Goal: Transaction & Acquisition: Purchase product/service

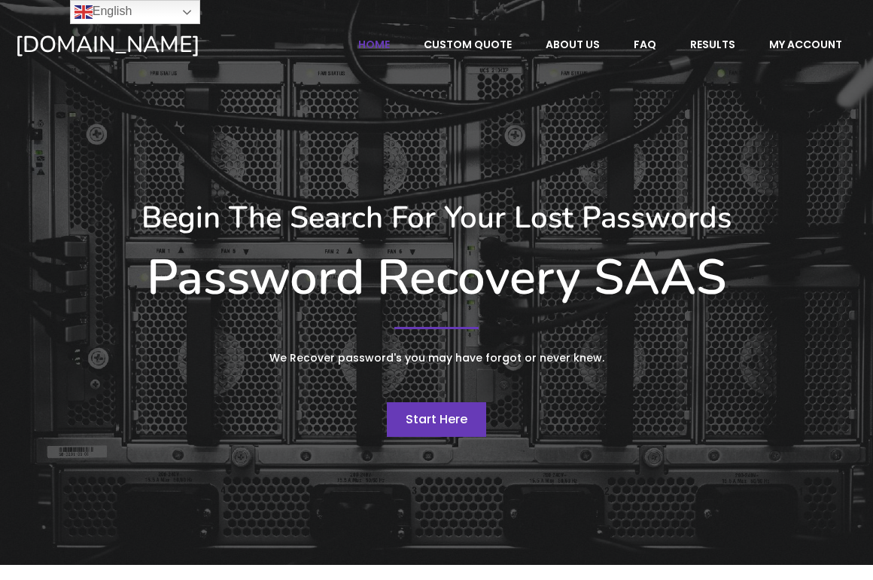
click at [442, 418] on span "Start Here" at bounding box center [437, 418] width 62 height 17
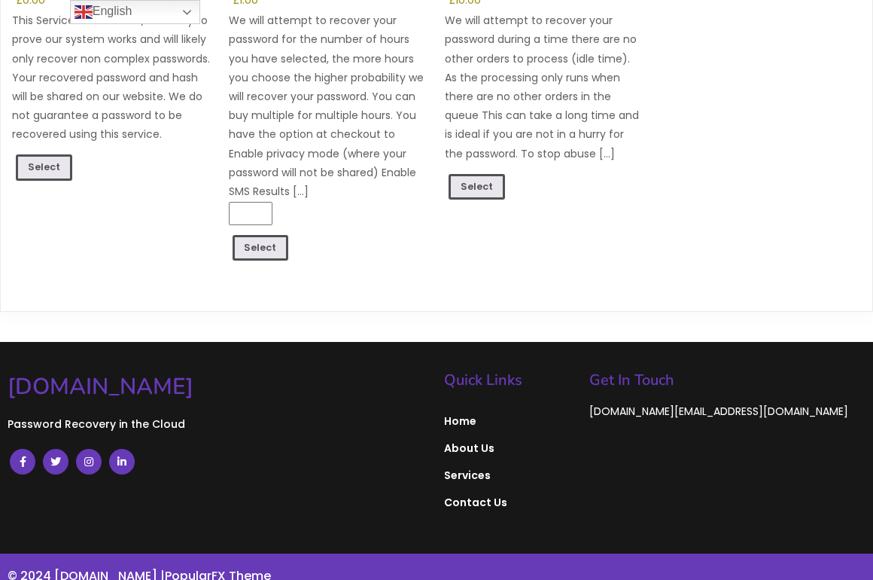
scroll to position [479, 0]
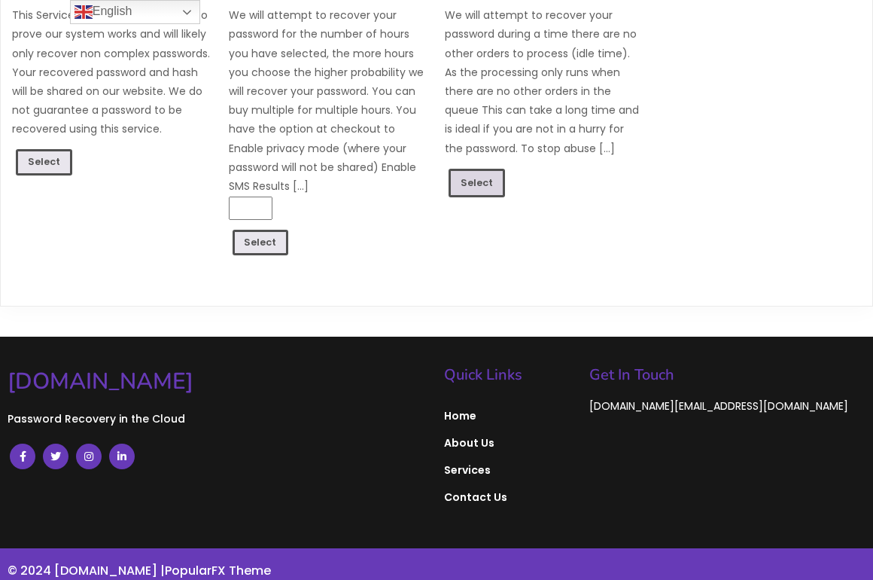
click at [488, 179] on link "Select" at bounding box center [477, 183] width 56 height 29
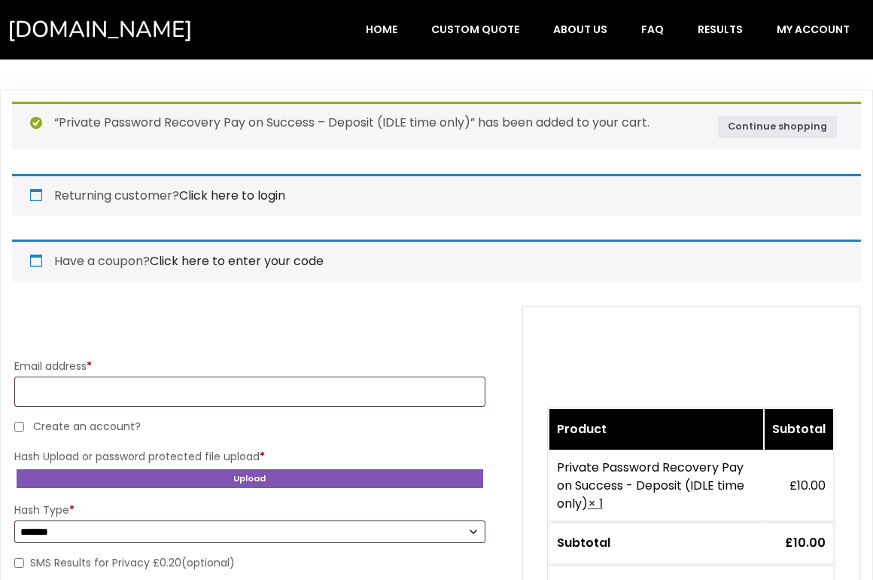
select select "*******"
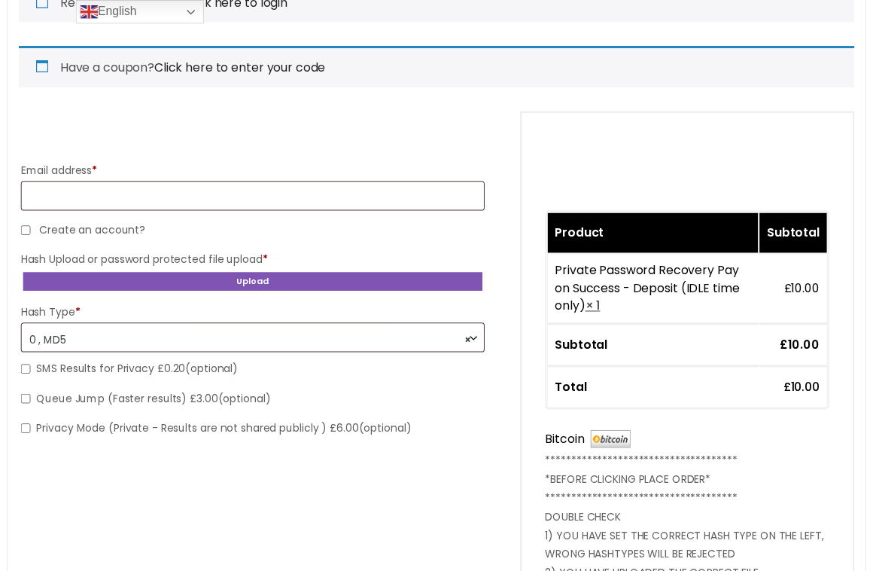
scroll to position [193, 0]
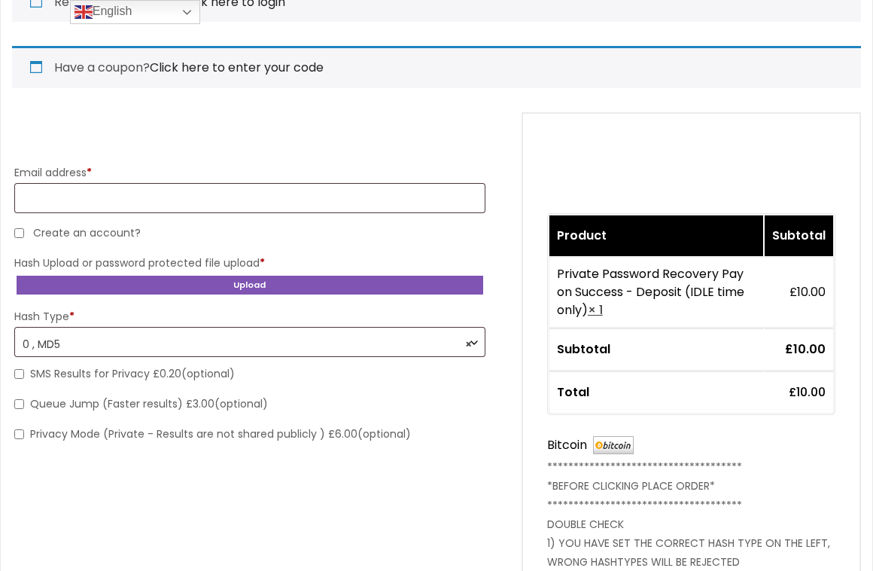
click at [468, 336] on b "Checkout" at bounding box center [474, 342] width 12 height 12
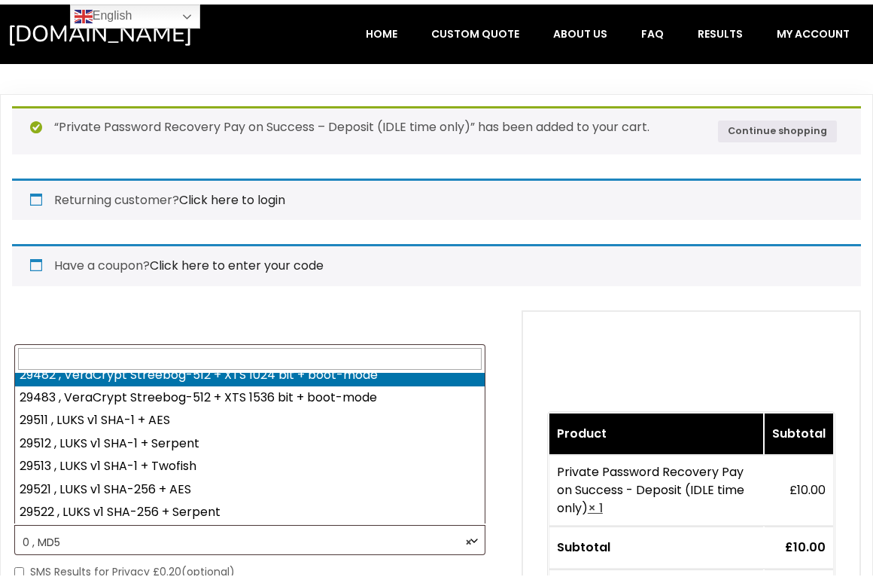
scroll to position [10346, 0]
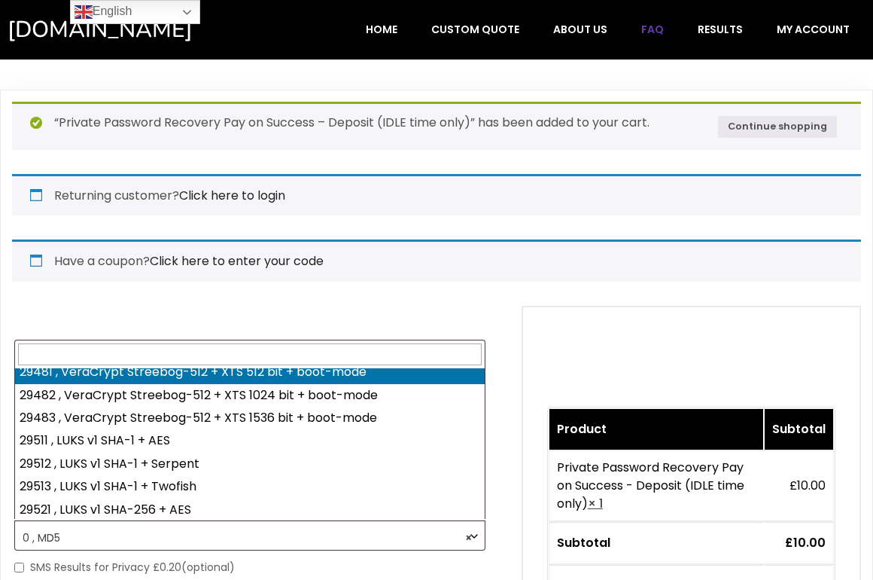
click at [646, 30] on span "FAQ" at bounding box center [652, 30] width 23 height 14
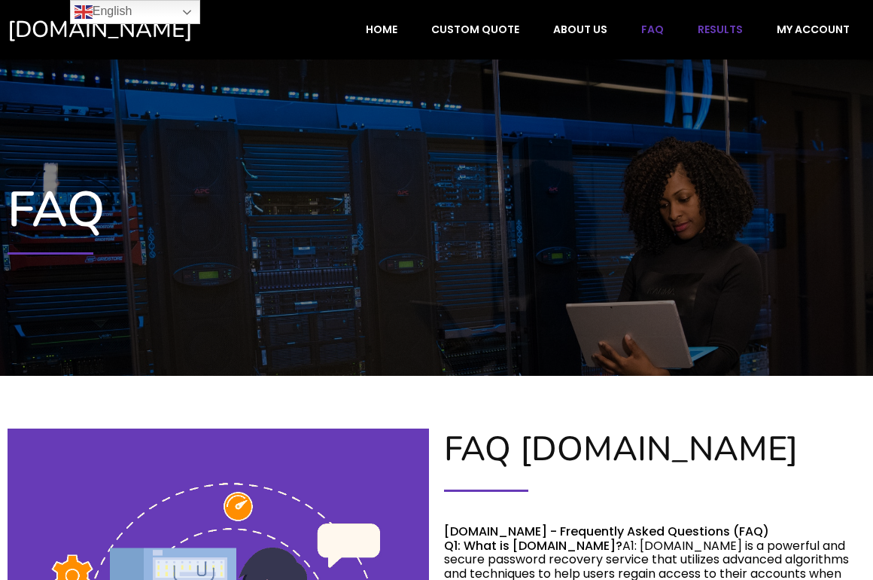
click at [722, 29] on span "Results" at bounding box center [720, 30] width 45 height 14
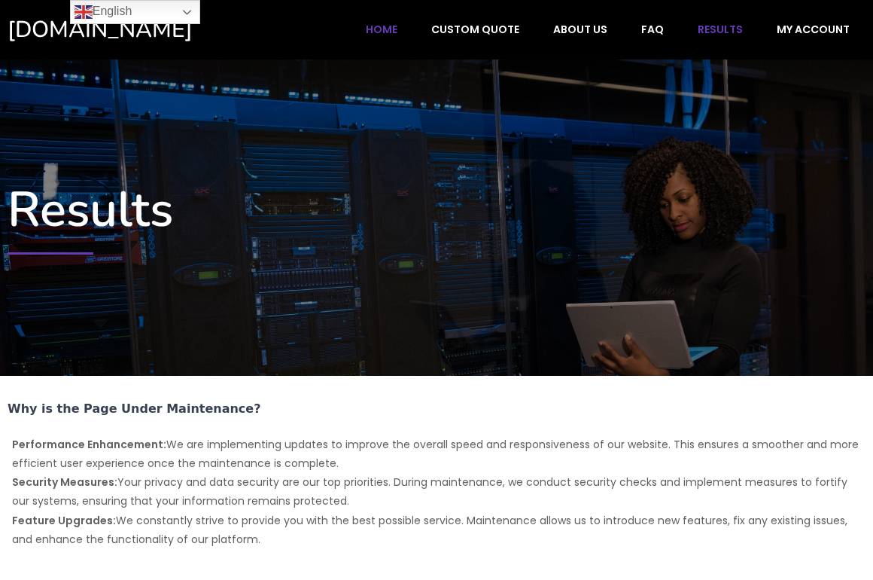
click at [397, 32] on span "Home" at bounding box center [382, 30] width 32 height 14
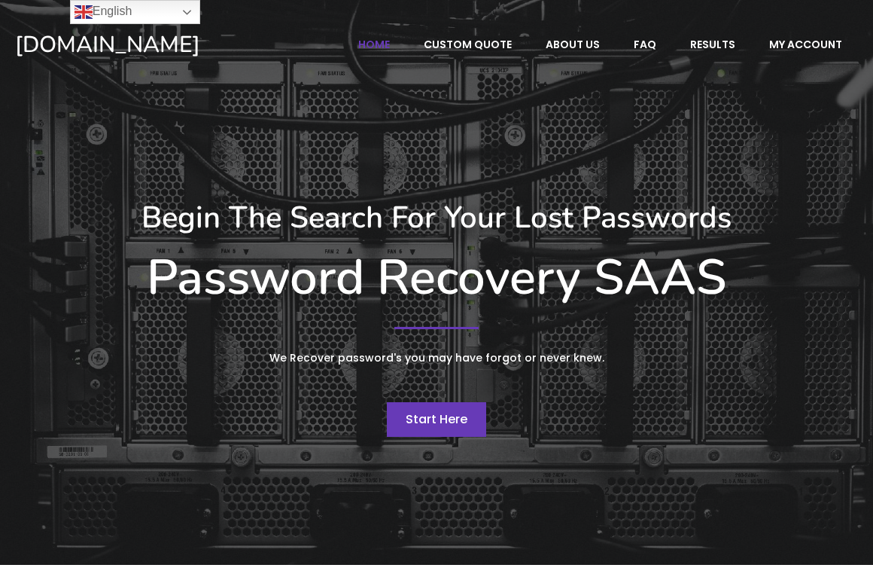
click at [449, 415] on span "Start Here" at bounding box center [437, 418] width 62 height 17
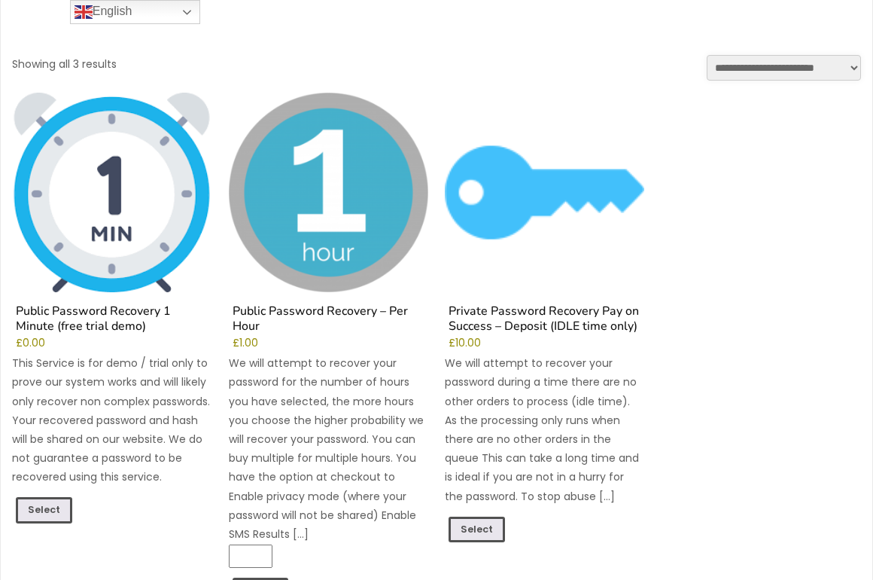
scroll to position [205, 0]
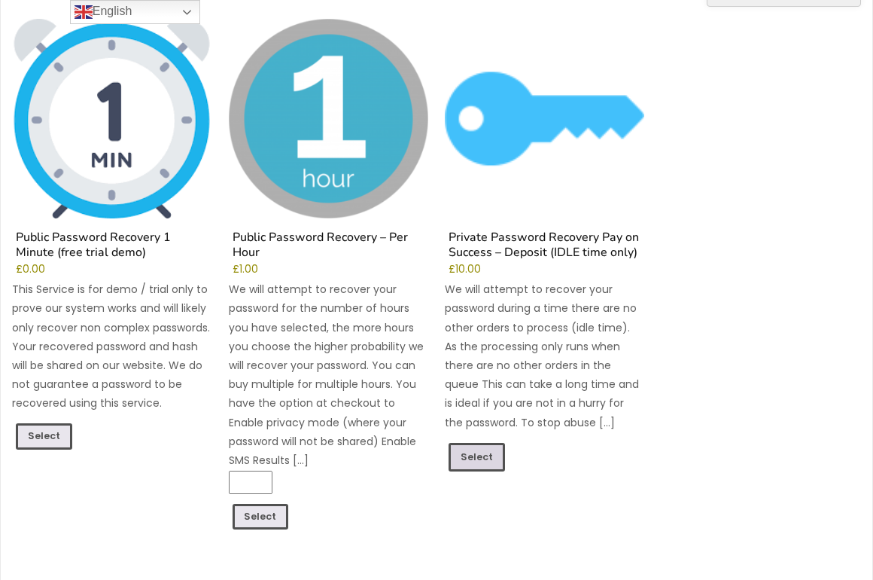
click at [486, 459] on link "Select" at bounding box center [477, 457] width 56 height 29
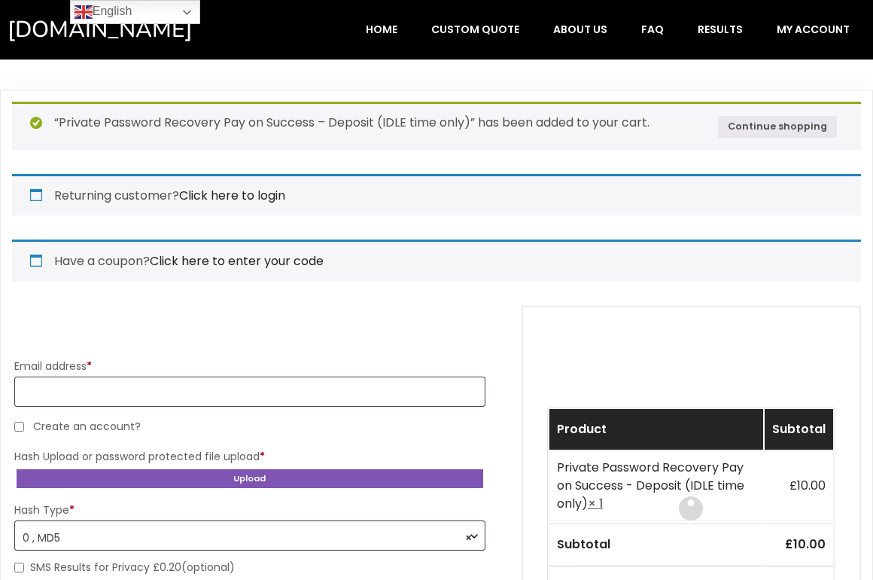
select select "*******"
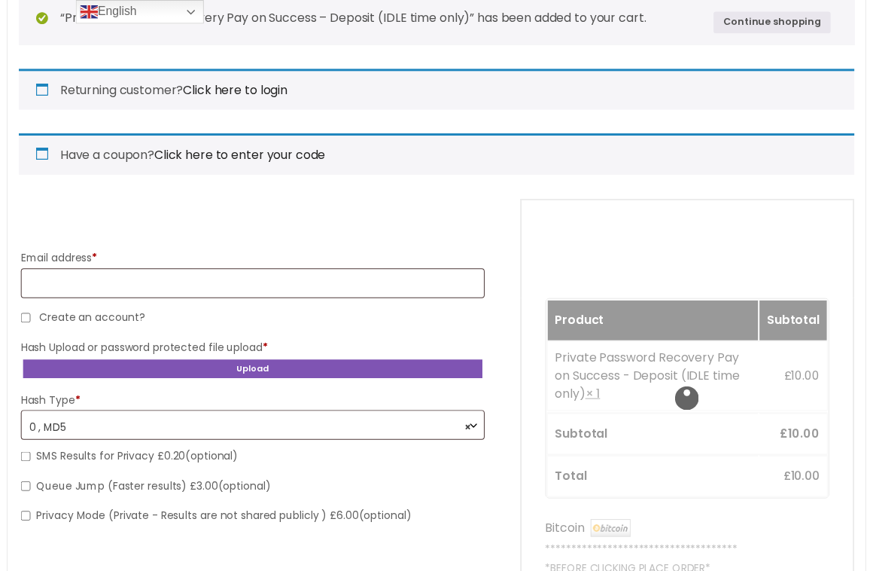
scroll to position [193, 0]
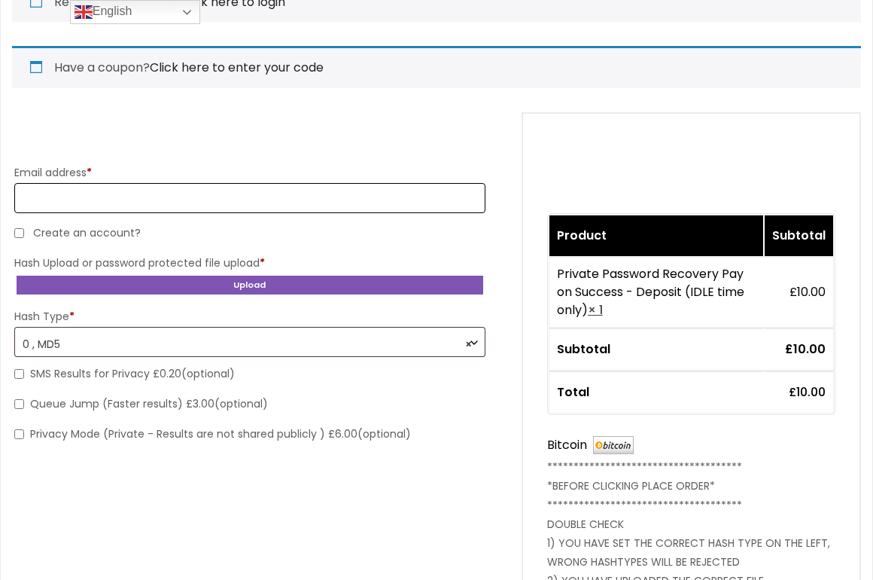
click at [148, 192] on input "Email address *" at bounding box center [249, 198] width 471 height 30
type input "**********"
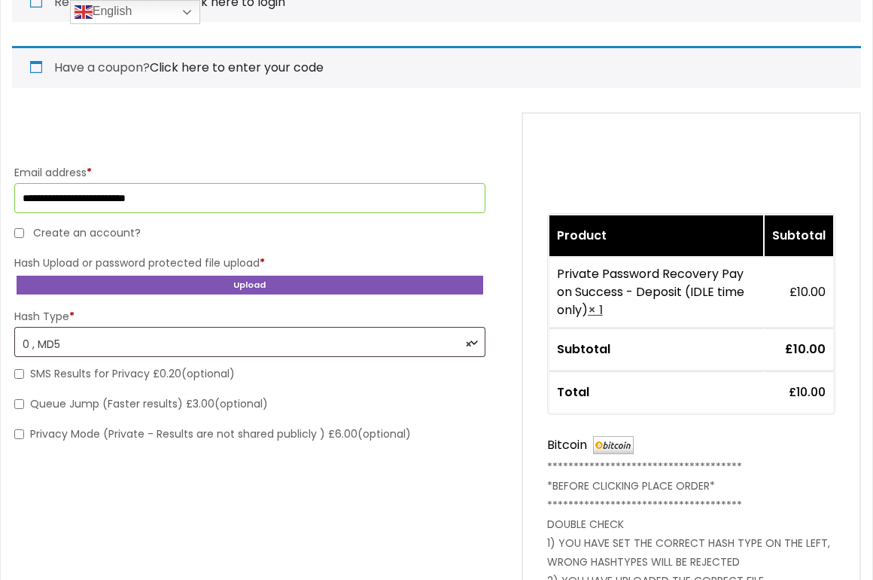
click at [348, 339] on span "× 0 , MD5" at bounding box center [250, 344] width 455 height 26
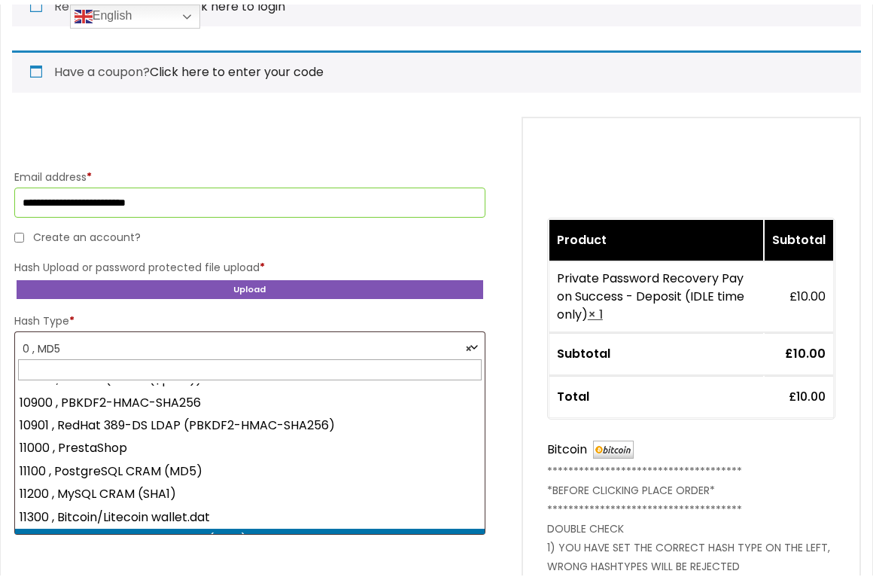
scroll to position [4223, 0]
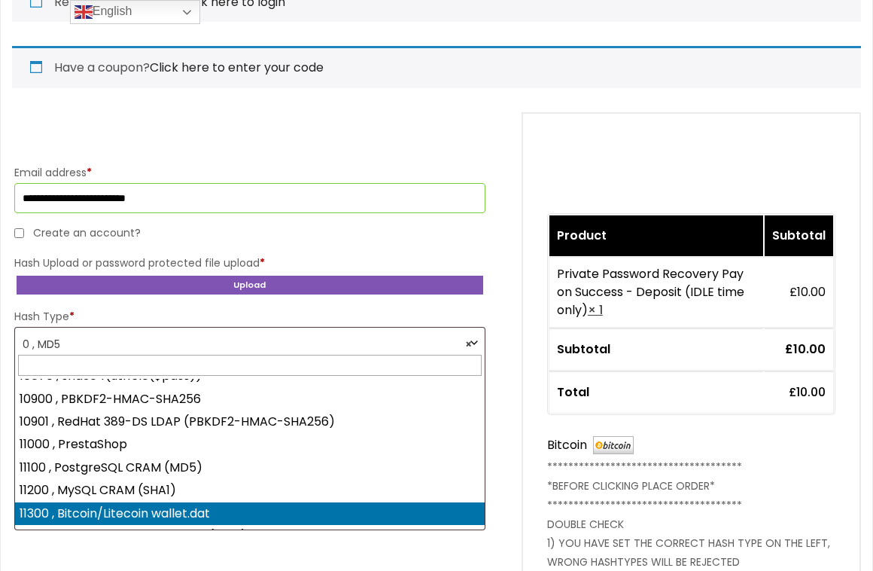
click at [178, 513] on wallet\ "11300 , Bitcoin/Litecoin wallet.dat" at bounding box center [250, 513] width 470 height 23
select select "**********"
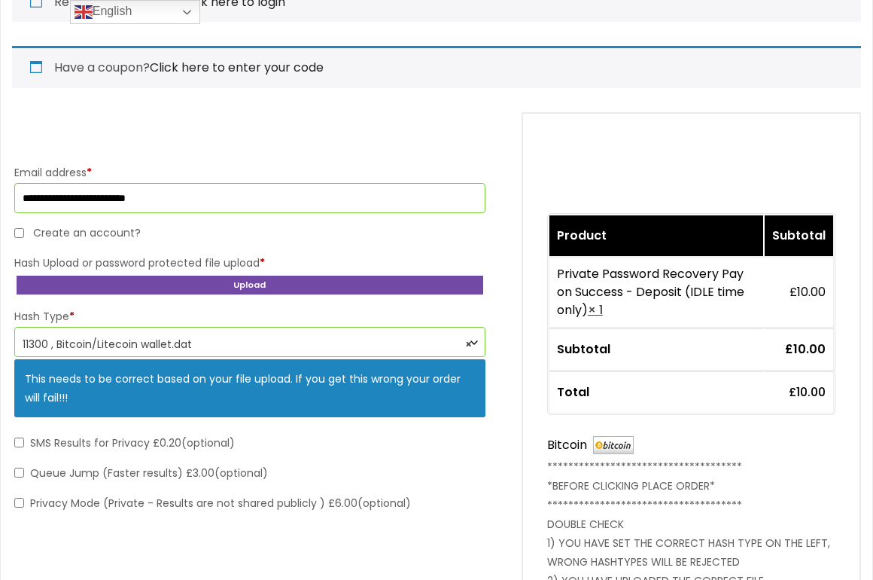
click at [202, 280] on button "Upload" at bounding box center [249, 284] width 471 height 23
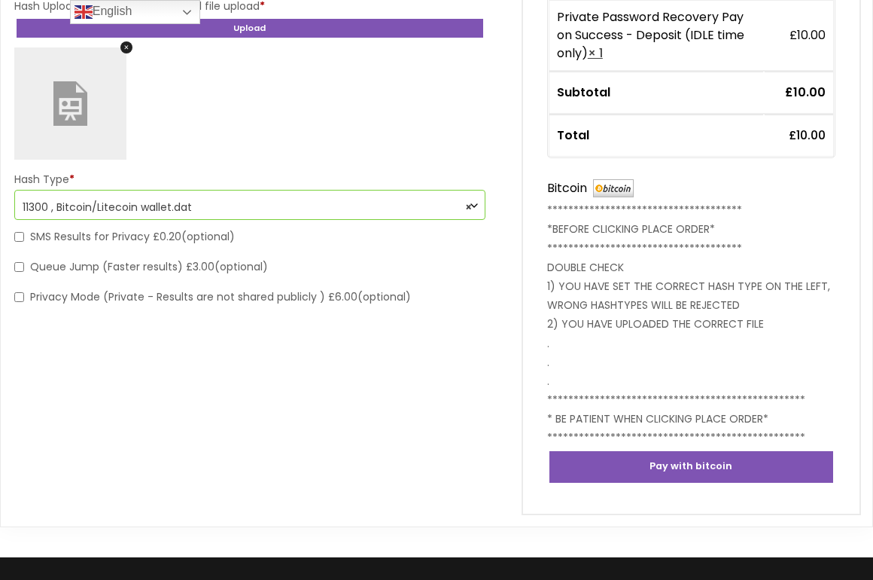
scroll to position [451, 0]
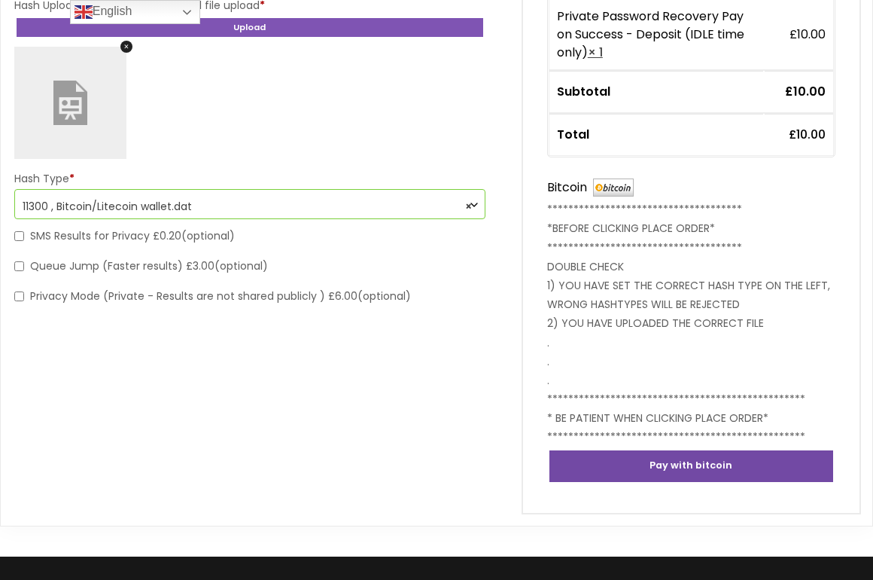
click at [726, 458] on button "Pay with bitcoin" at bounding box center [691, 466] width 288 height 36
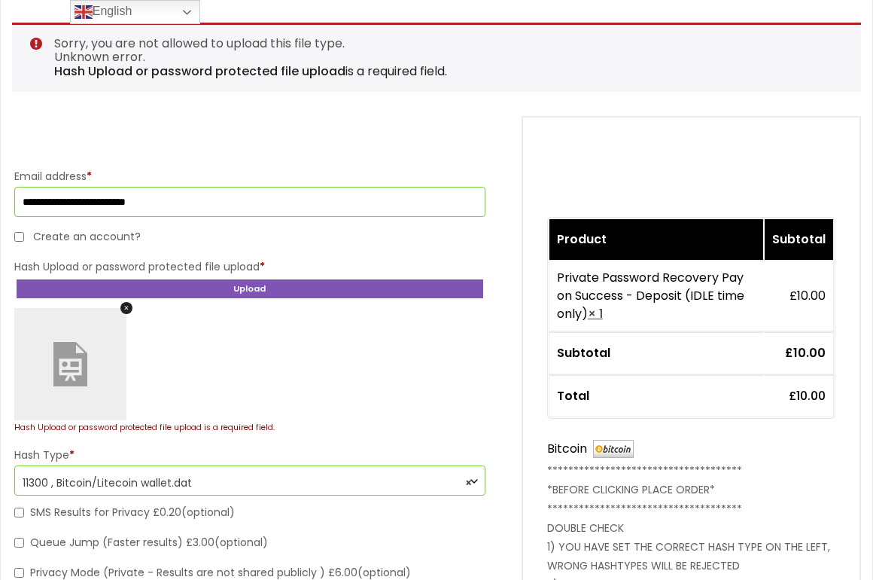
scroll to position [244, 0]
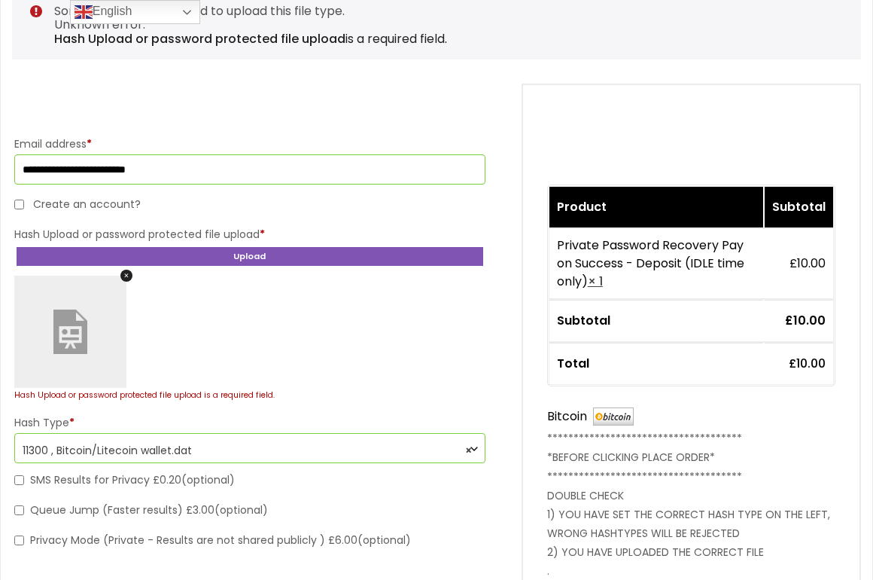
click at [125, 272] on link "×" at bounding box center [126, 275] width 12 height 12
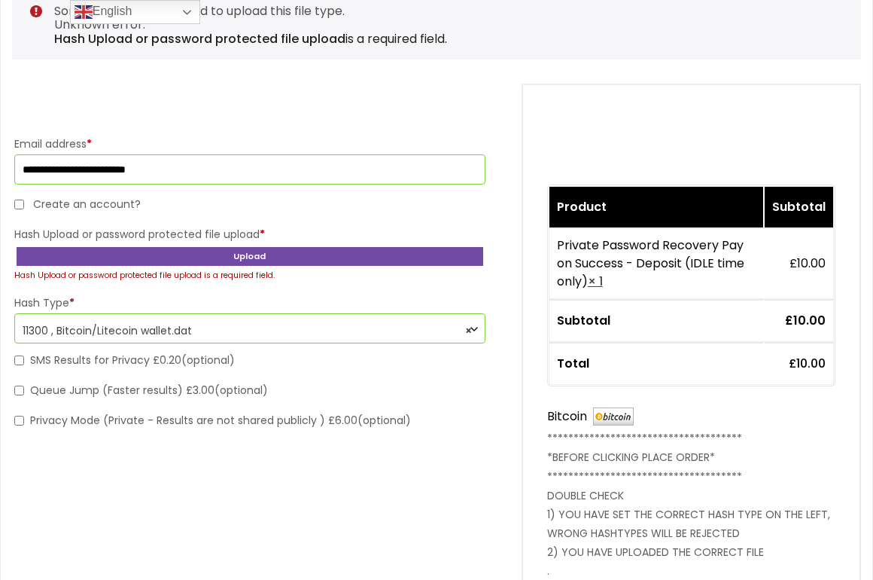
click at [371, 254] on button "Upload" at bounding box center [249, 256] width 471 height 23
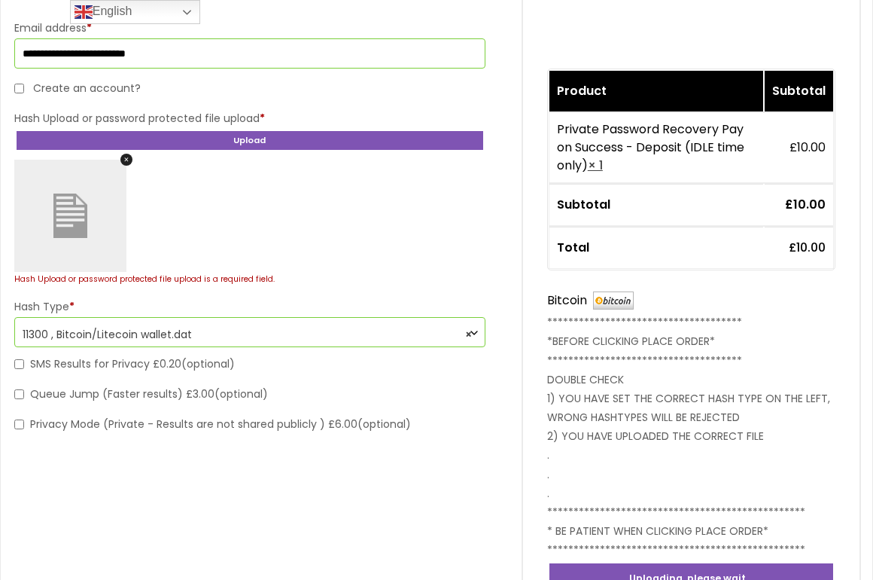
scroll to position [446, 0]
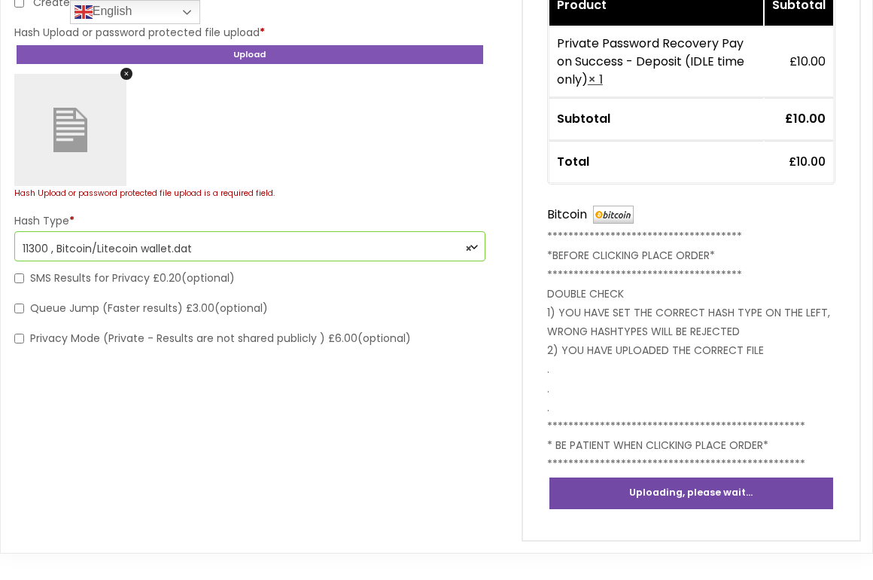
click at [649, 488] on button "Uploading, please wait..." at bounding box center [691, 493] width 288 height 36
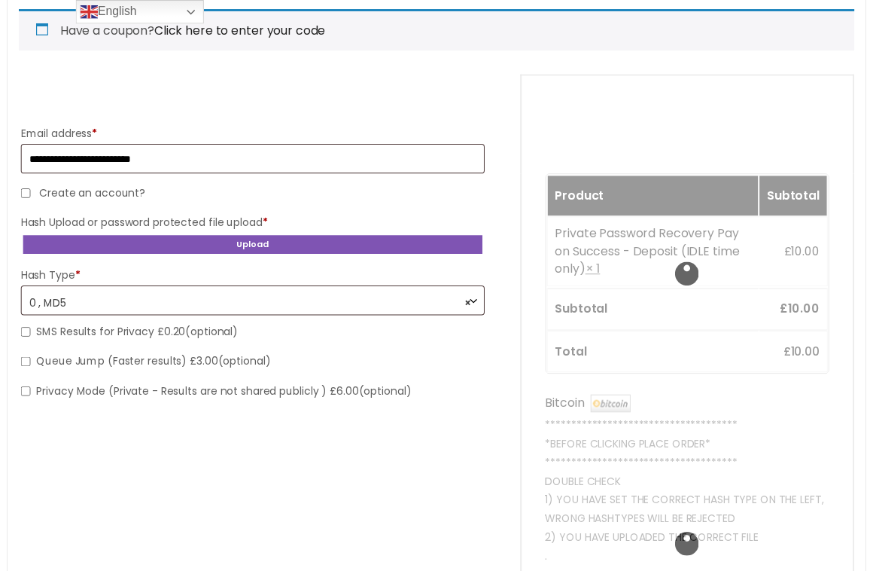
scroll to position [232, 0]
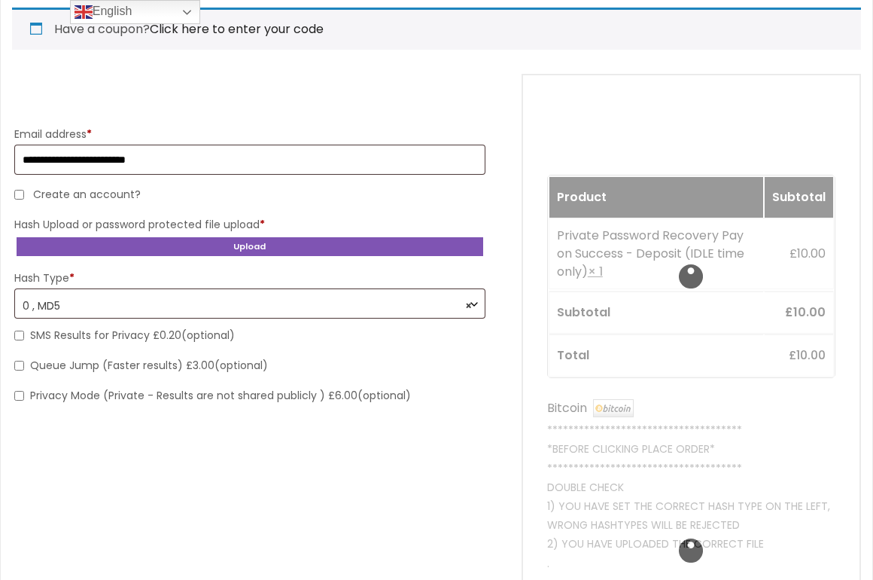
click at [412, 294] on span "× 0 , MD5" at bounding box center [250, 306] width 455 height 26
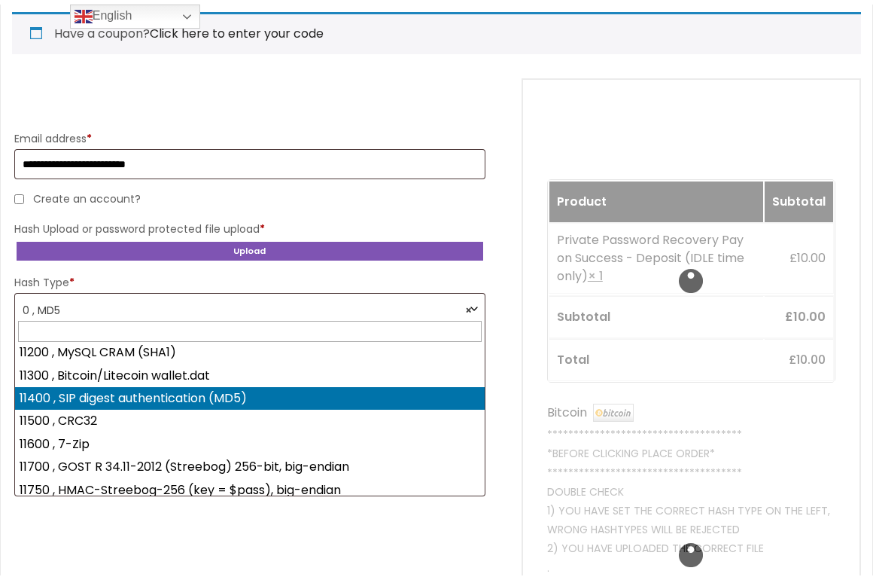
scroll to position [4317, 0]
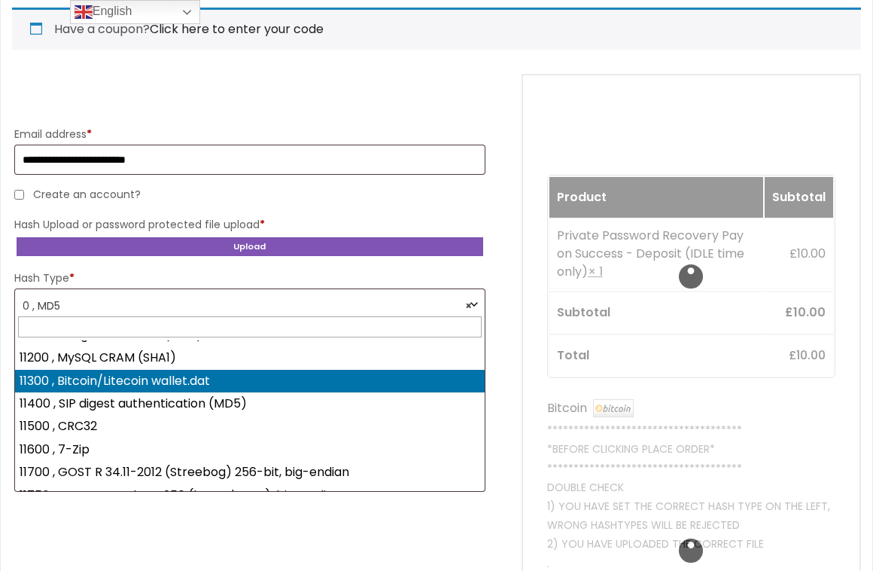
click at [167, 382] on wallet\ "11300 , Bitcoin/Litecoin wallet.dat" at bounding box center [250, 381] width 470 height 23
select select "**********"
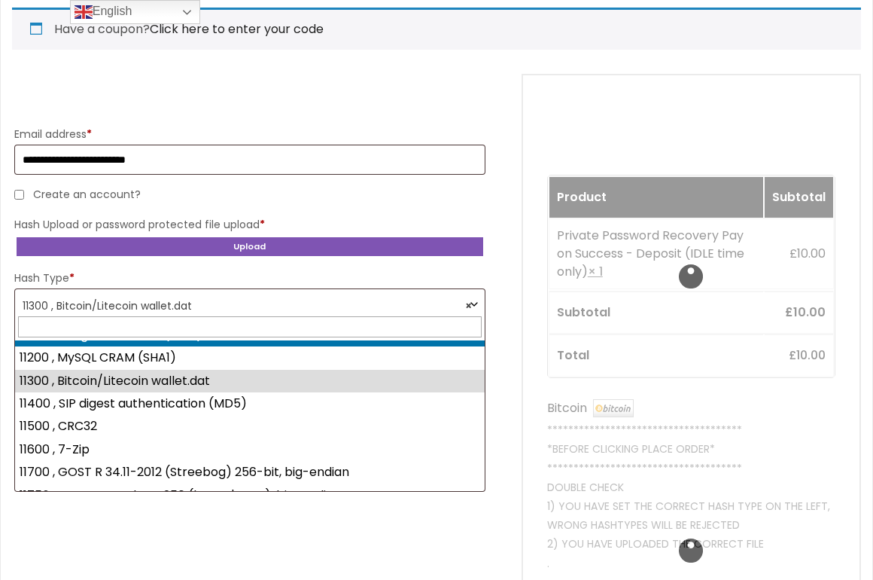
click at [516, 129] on form "**********" at bounding box center [436, 404] width 849 height 660
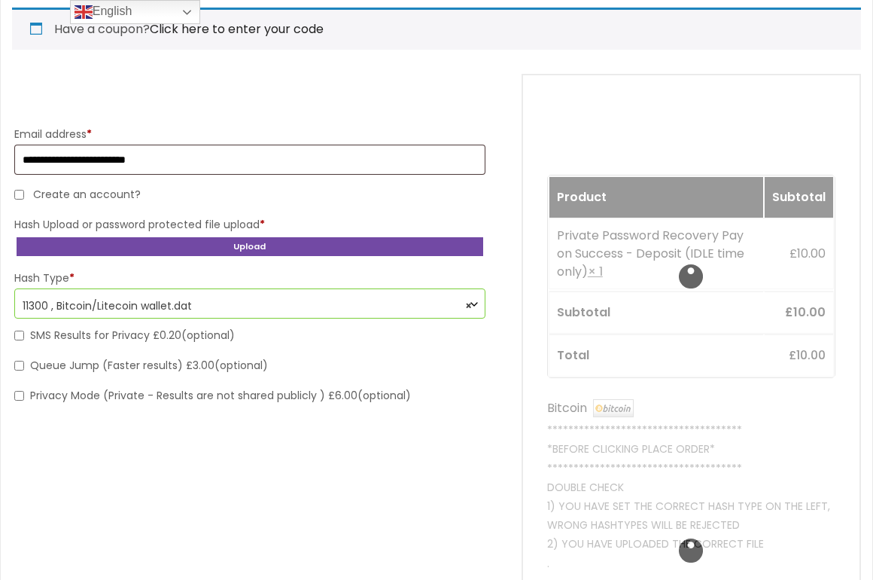
click at [286, 241] on button "Upload" at bounding box center [249, 246] width 471 height 23
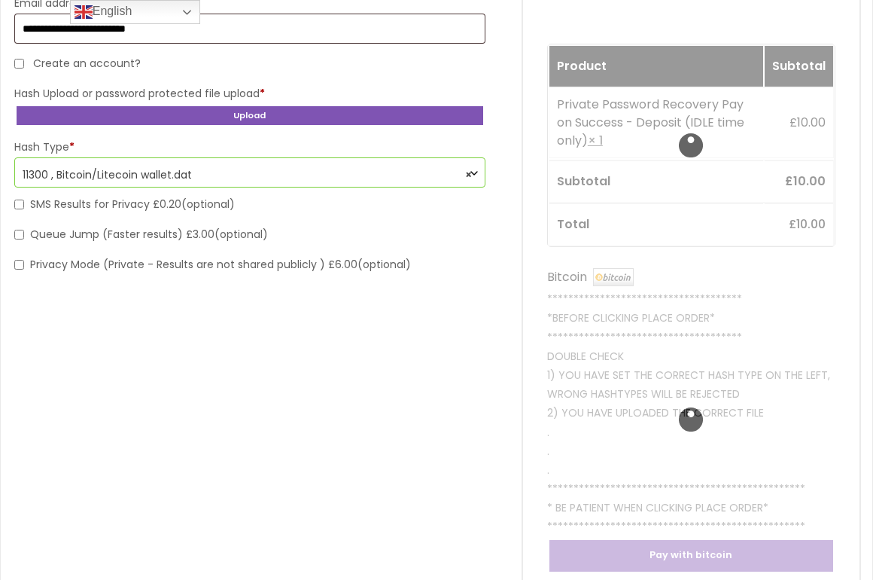
scroll to position [364, 0]
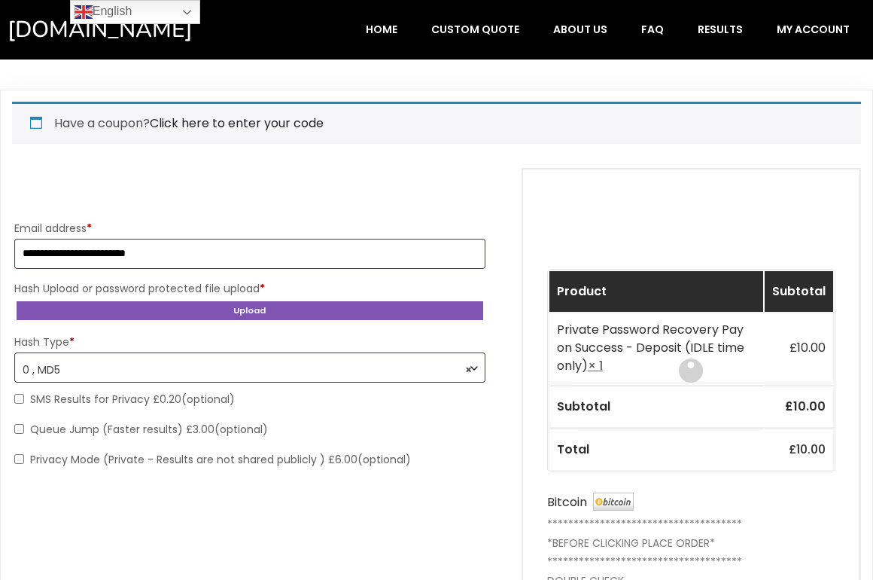
select select "*******"
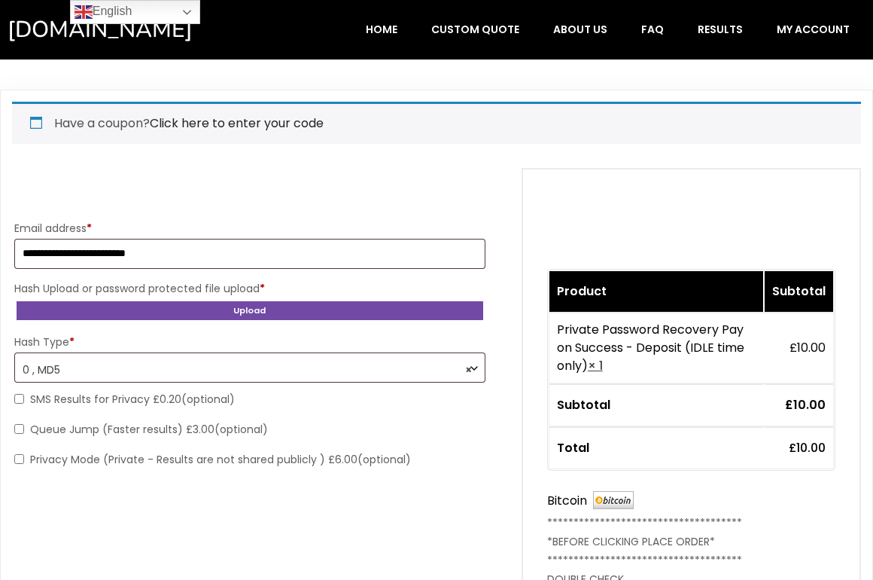
click at [228, 311] on button "Upload" at bounding box center [249, 310] width 471 height 23
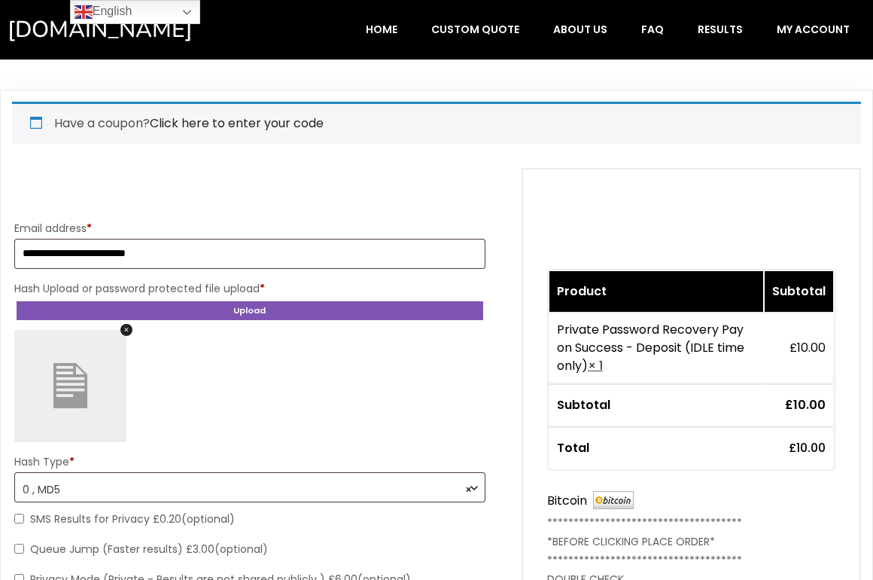
click at [239, 485] on span "× 0 , MD5" at bounding box center [250, 489] width 455 height 26
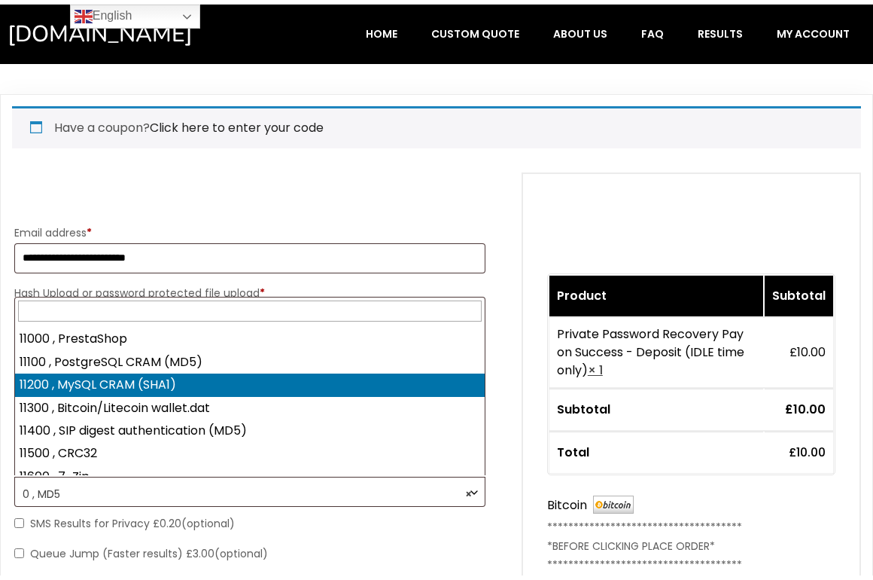
scroll to position [4274, 0]
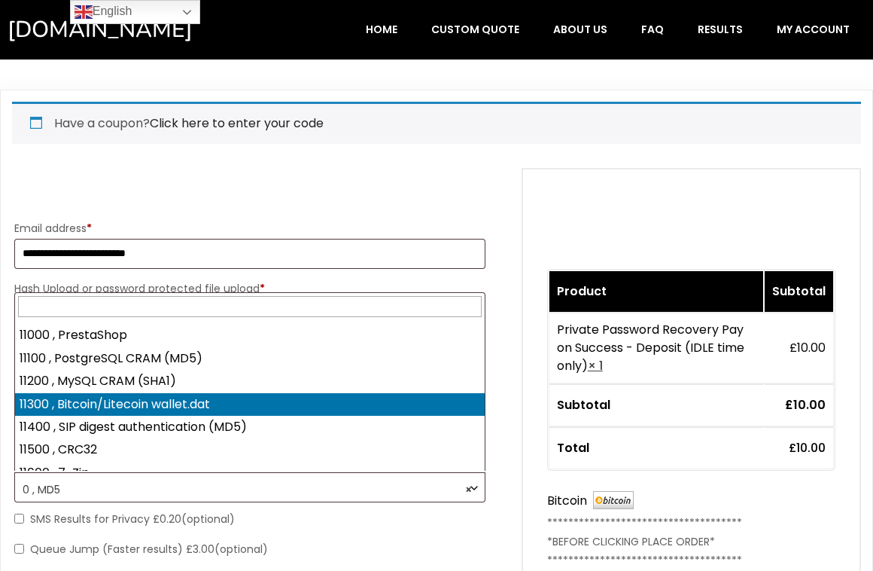
click at [266, 399] on wallet\ "11300 , Bitcoin/Litecoin wallet.dat" at bounding box center [250, 404] width 470 height 23
select select "**********"
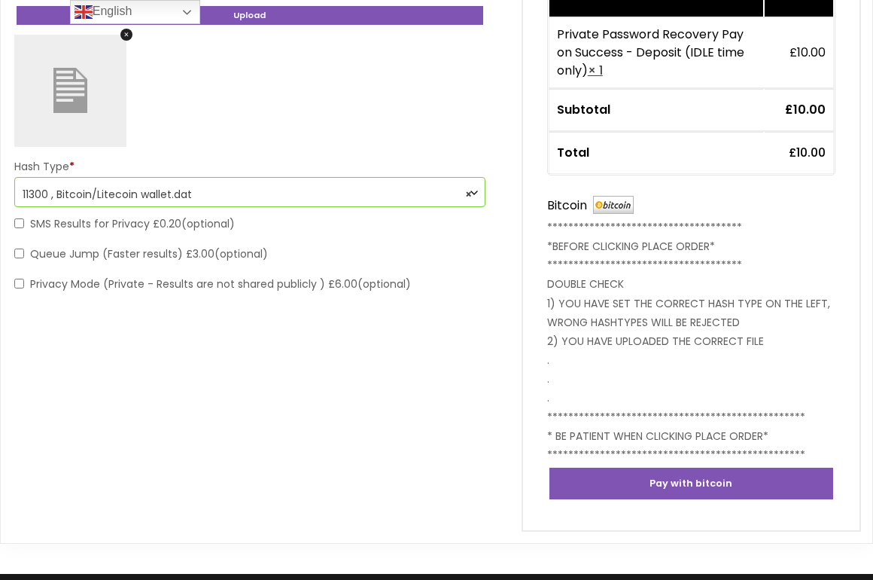
scroll to position [301, 0]
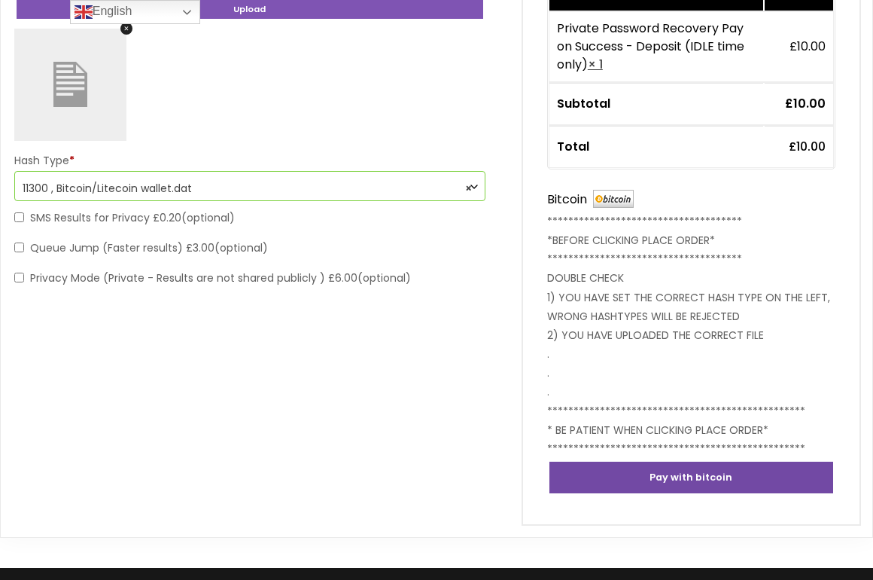
click at [641, 470] on button "Pay with bitcoin" at bounding box center [691, 477] width 288 height 36
